Goal: Find specific page/section: Find specific page/section

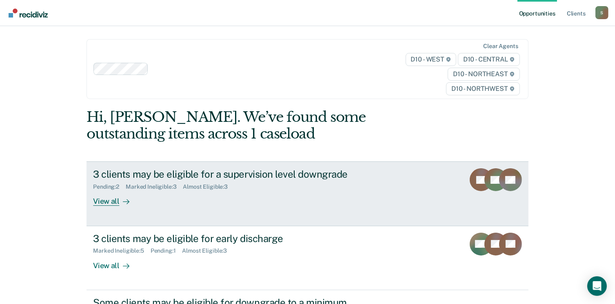
click at [104, 199] on div "View all" at bounding box center [116, 198] width 46 height 16
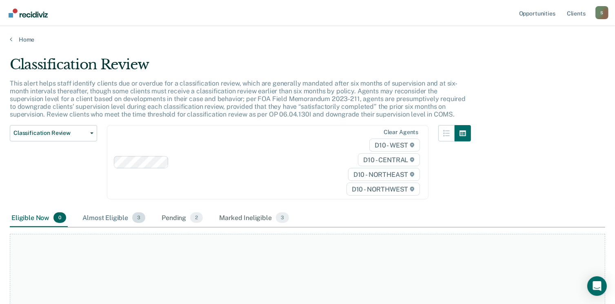
click at [109, 219] on div "Almost Eligible 3" at bounding box center [114, 218] width 66 height 18
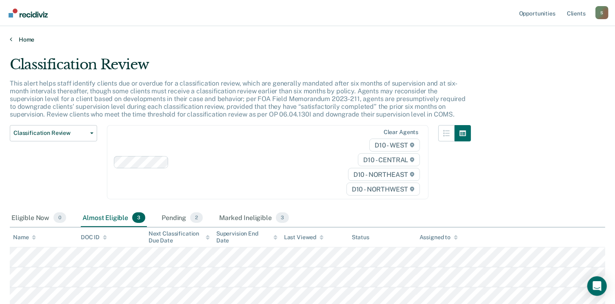
click at [13, 37] on link "Home" at bounding box center [307, 39] width 595 height 7
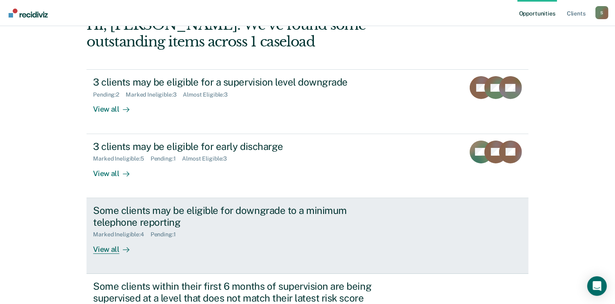
scroll to position [122, 0]
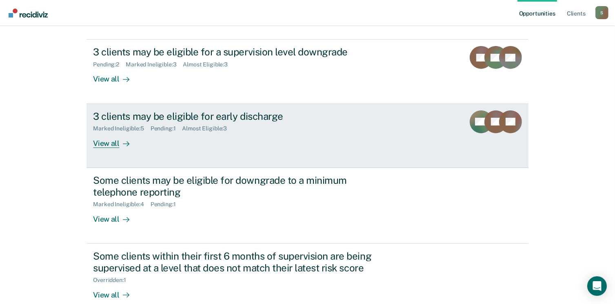
click at [113, 142] on div "View all" at bounding box center [116, 140] width 46 height 16
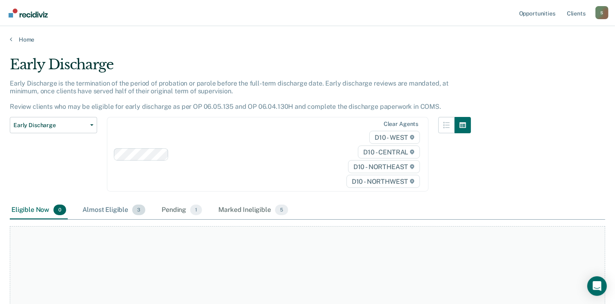
click at [111, 212] on div "Almost Eligible 3" at bounding box center [114, 210] width 66 height 18
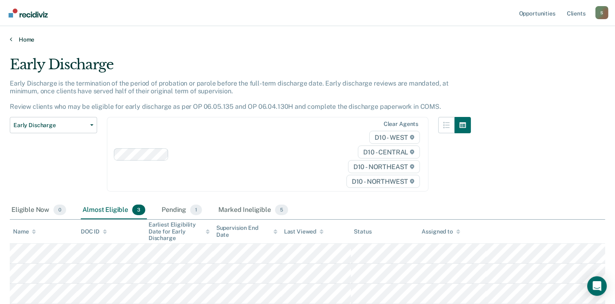
click at [25, 39] on link "Home" at bounding box center [307, 39] width 595 height 7
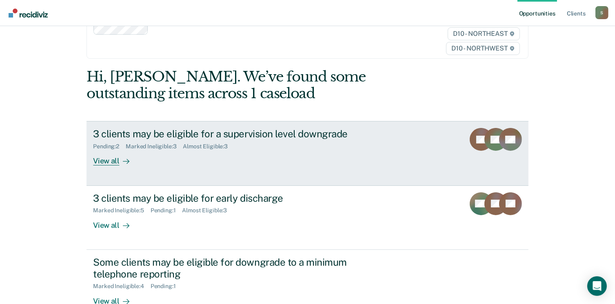
scroll to position [82, 0]
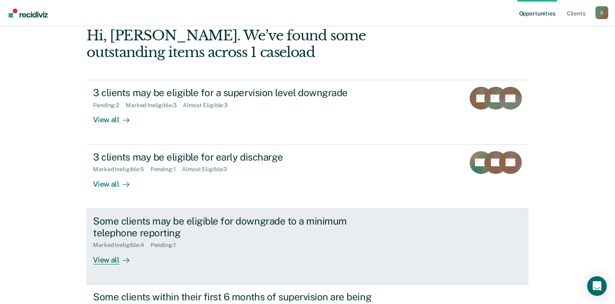
click at [133, 264] on div "View all" at bounding box center [116, 257] width 46 height 16
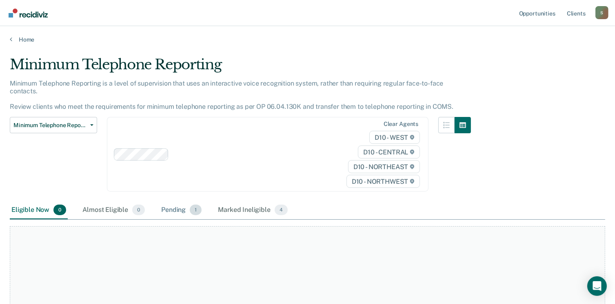
click at [190, 205] on span "1" at bounding box center [196, 210] width 12 height 11
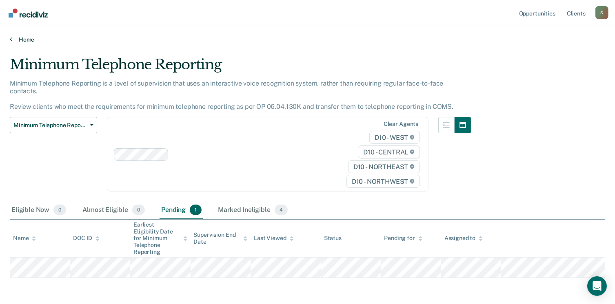
click at [27, 40] on link "Home" at bounding box center [307, 39] width 595 height 7
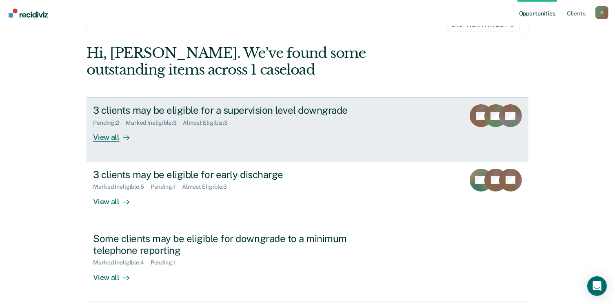
scroll to position [187, 0]
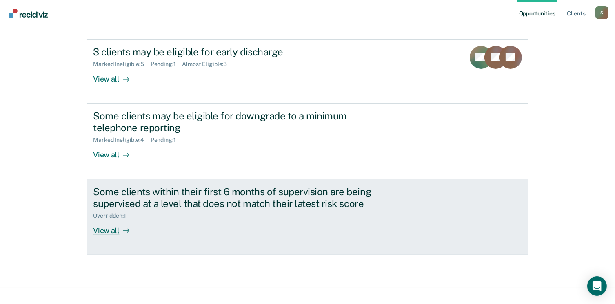
click at [114, 221] on div "View all" at bounding box center [116, 227] width 46 height 16
